Goal: Task Accomplishment & Management: Use online tool/utility

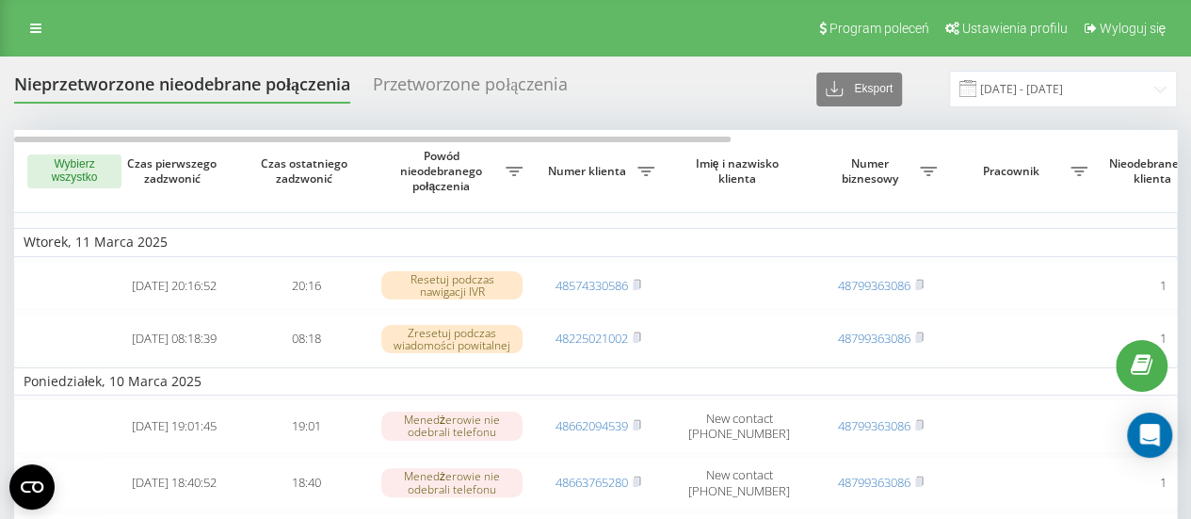
click at [470, 89] on div "Przetworzone połączenia" at bounding box center [470, 88] width 195 height 29
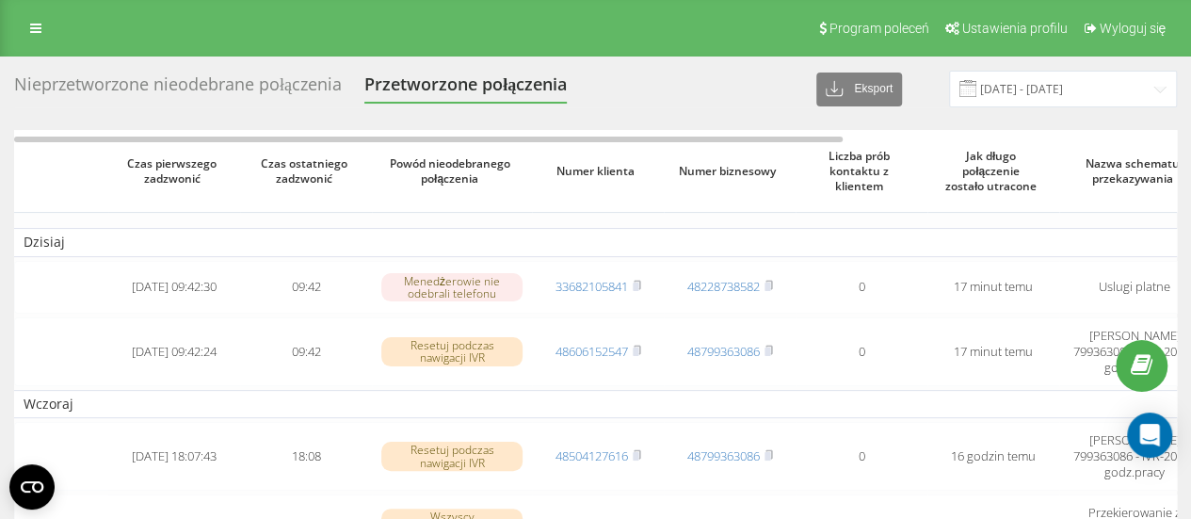
click at [455, 90] on div "Przetworzone połączenia" at bounding box center [465, 88] width 202 height 29
click at [173, 92] on div "Nieprzetworzone nieodebrane połączenia" at bounding box center [178, 88] width 328 height 29
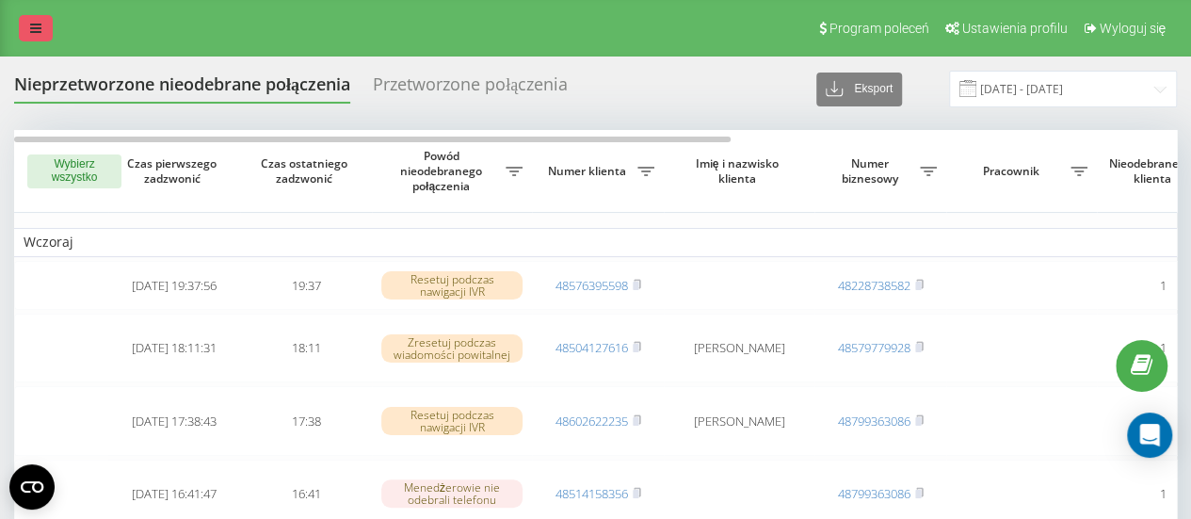
click at [29, 32] on link at bounding box center [36, 28] width 34 height 26
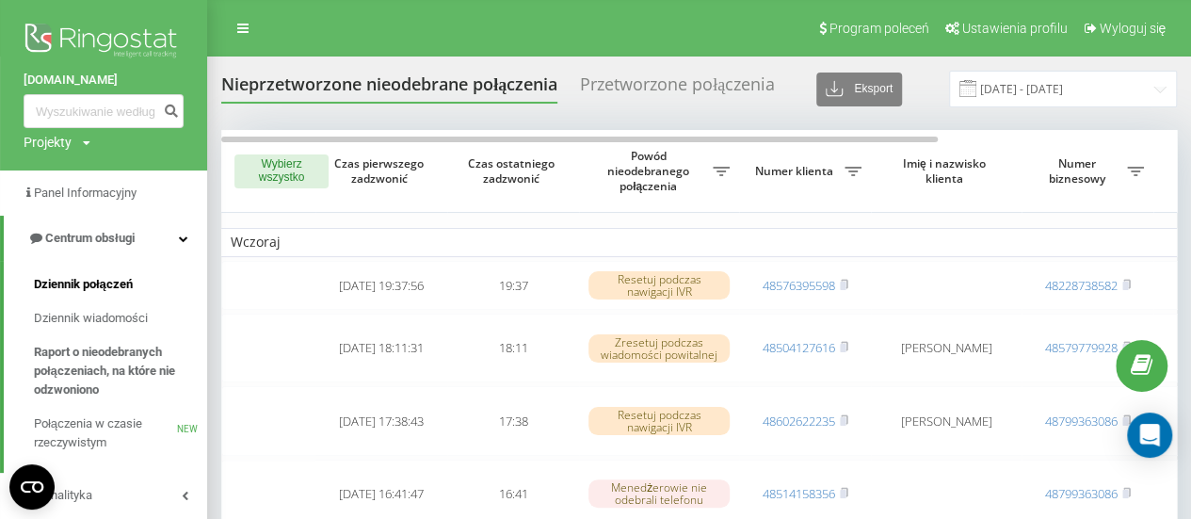
click at [74, 289] on span "Dziennik połączeń" at bounding box center [83, 284] width 99 height 19
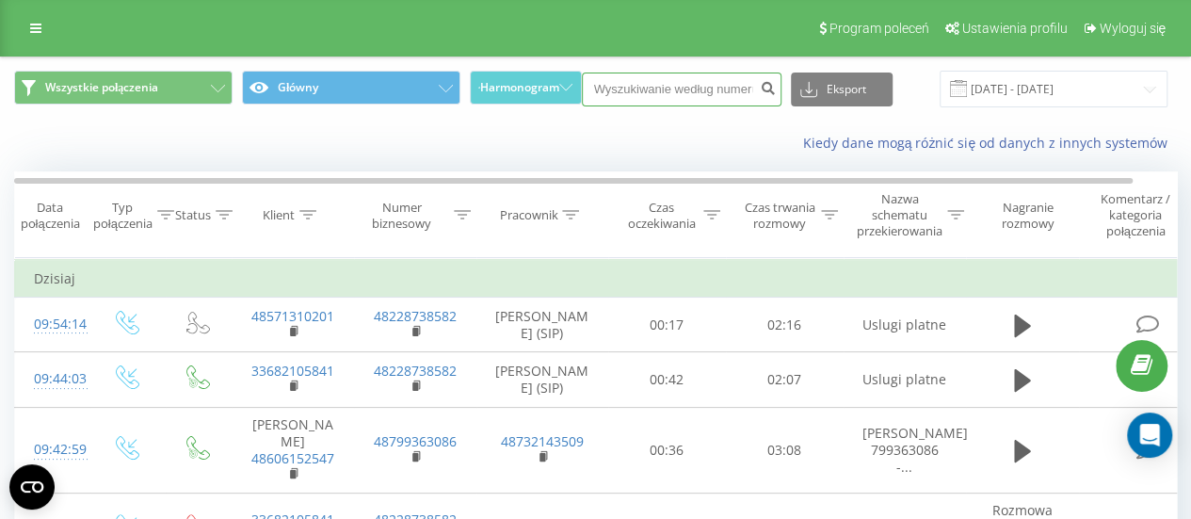
click at [665, 82] on input at bounding box center [682, 90] width 200 height 34
paste input "667 877 252"
type input "667 877 252"
